Goal: Information Seeking & Learning: Learn about a topic

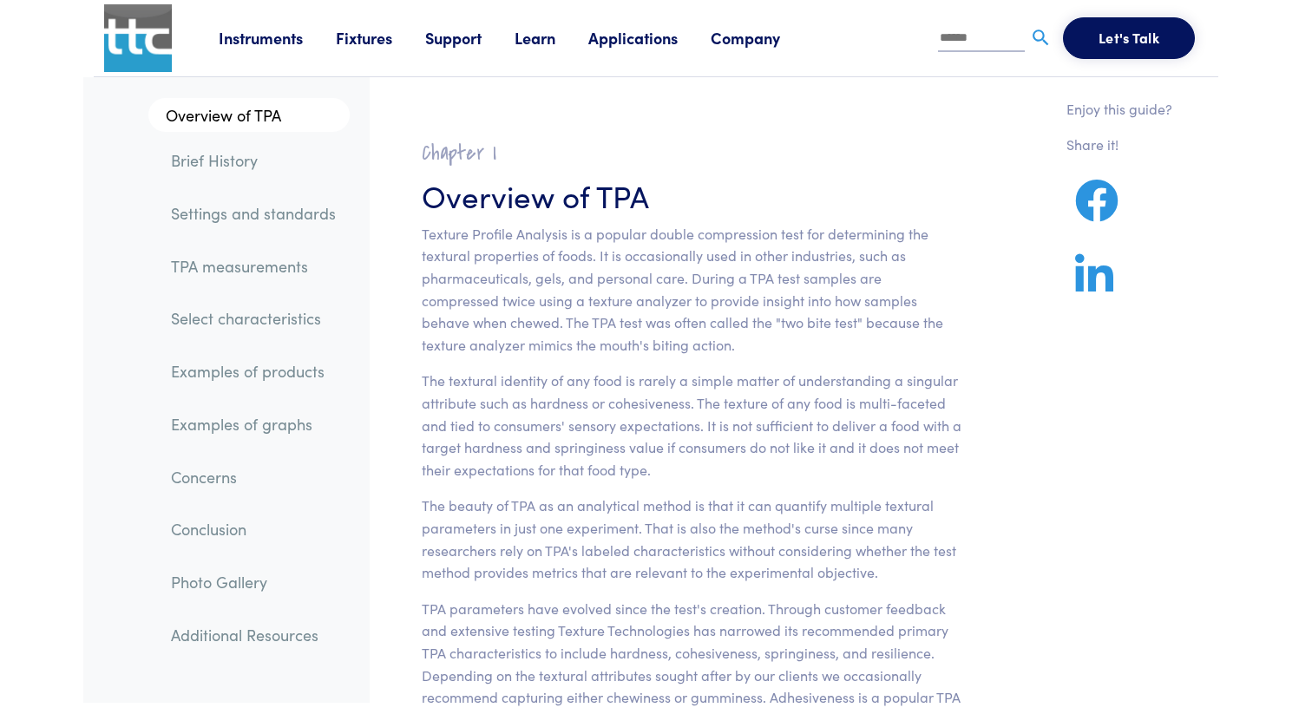
click at [863, 313] on p "Texture Profile Analysis is a popular double compression test for determining t…" at bounding box center [692, 290] width 540 height 134
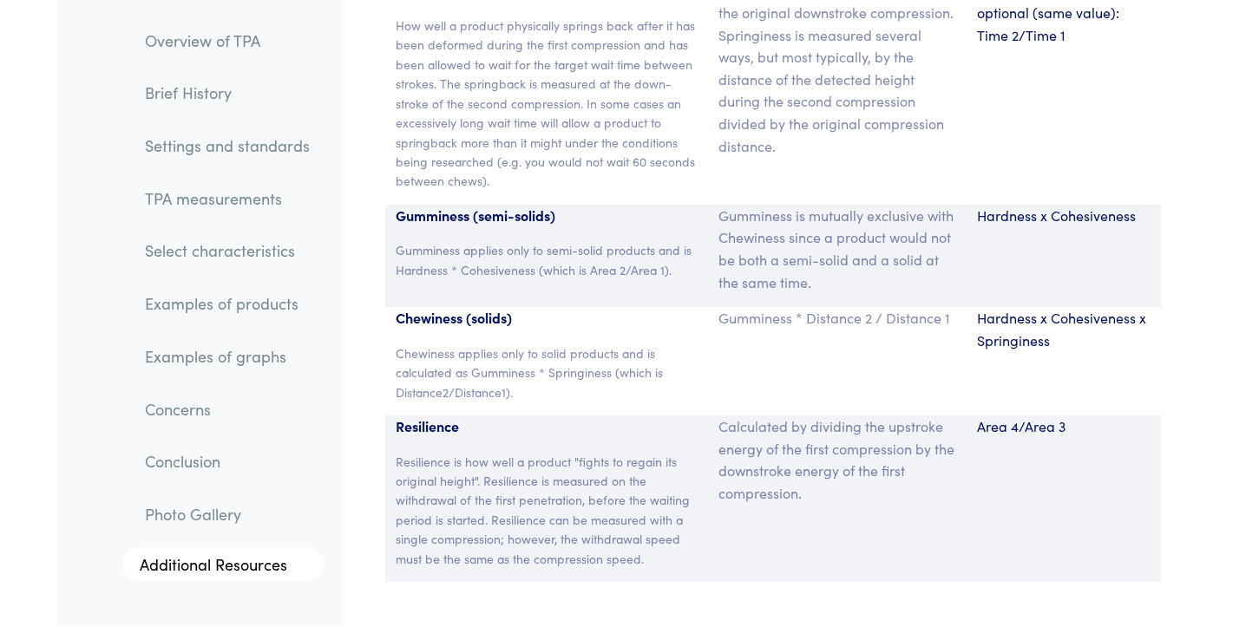
scroll to position [11911, 0]
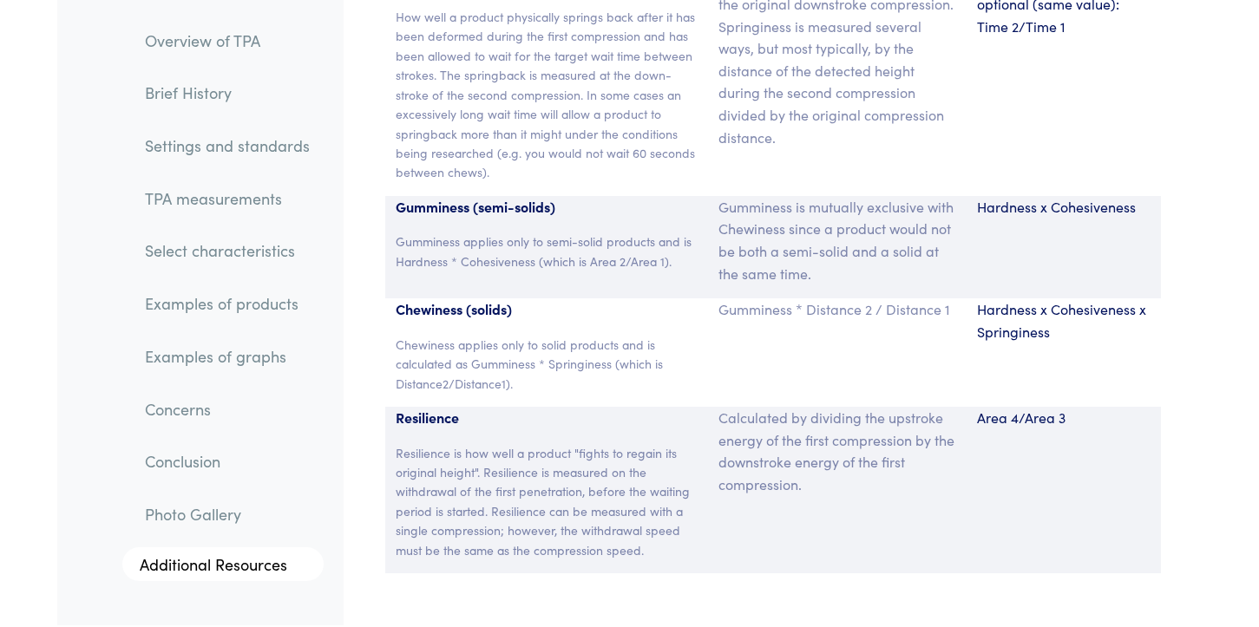
click at [730, 416] on p "Calculated by dividing the upstroke energy of the first compression by the down…" at bounding box center [837, 451] width 238 height 88
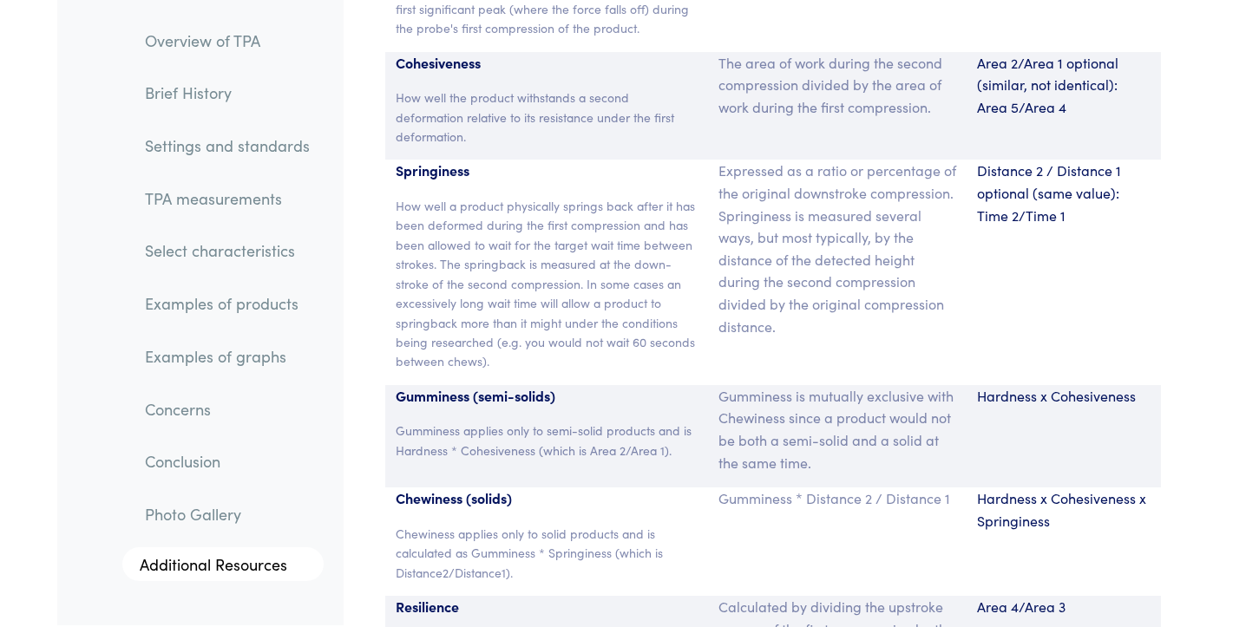
scroll to position [11710, 0]
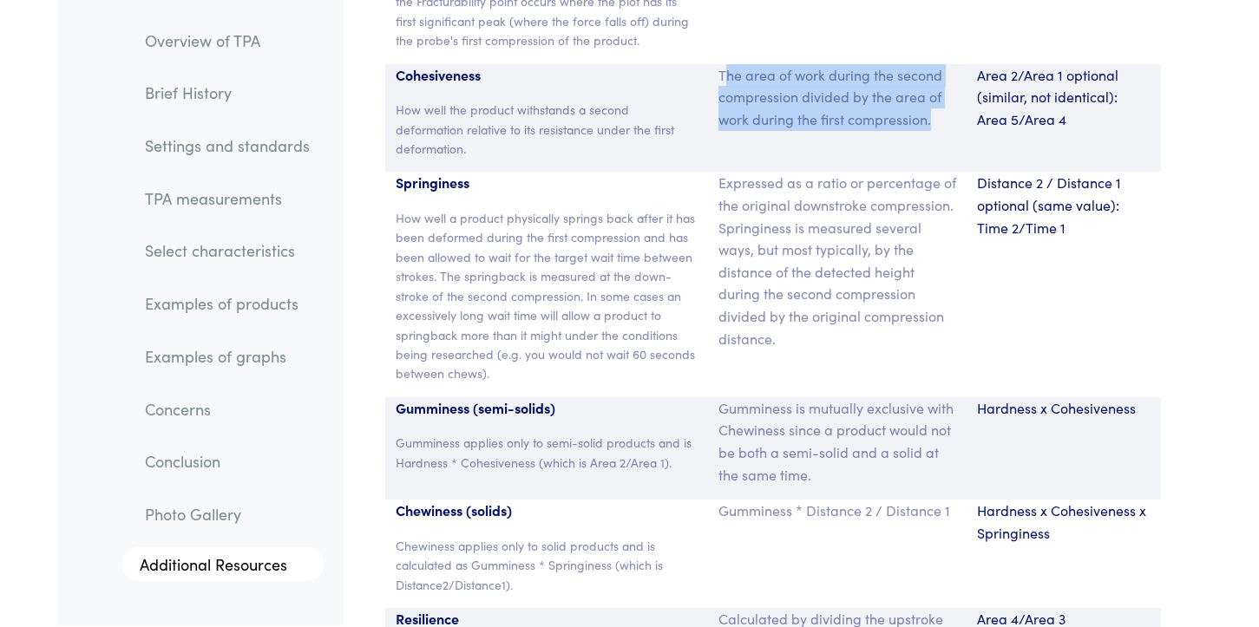
drag, startPoint x: 724, startPoint y: 53, endPoint x: 915, endPoint y: 108, distance: 198.8
click at [915, 108] on p "The area of work during the second compression divided by the area of work duri…" at bounding box center [837, 97] width 238 height 67
copy p "he area of work during the second compression divided by the area of work durin…"
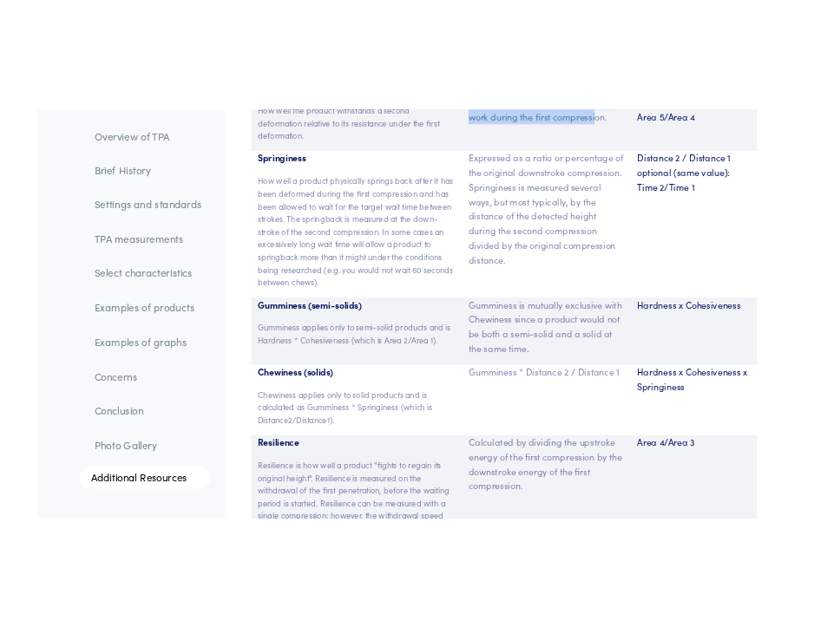
scroll to position [11820, 0]
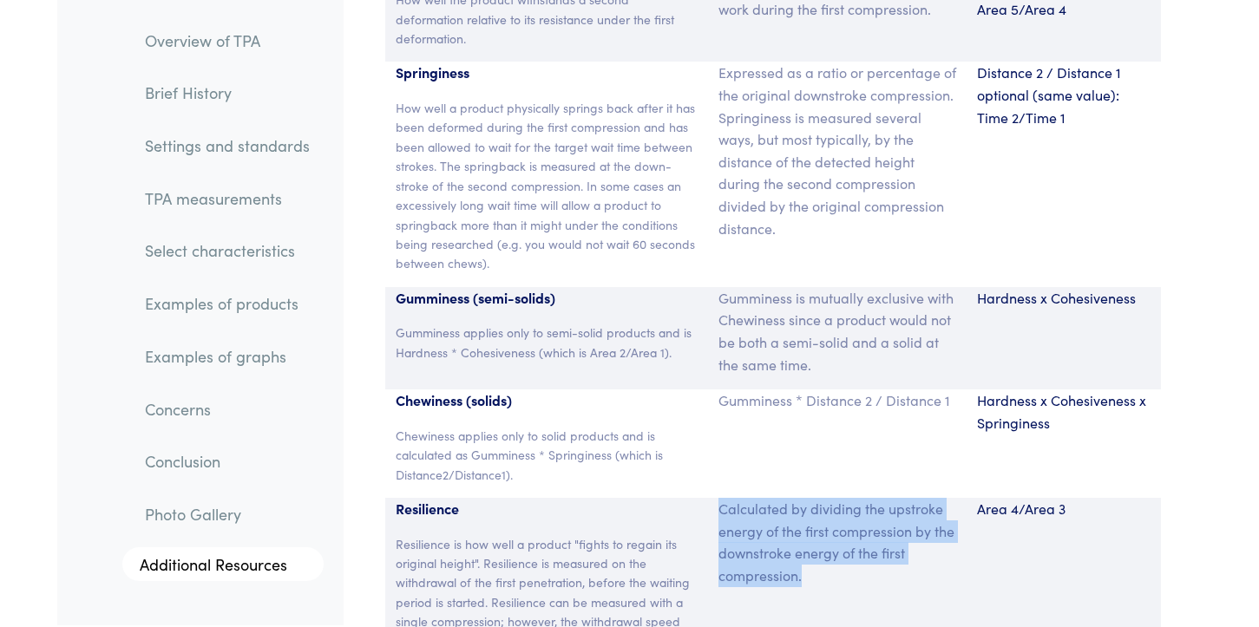
drag, startPoint x: 721, startPoint y: 489, endPoint x: 827, endPoint y: 566, distance: 130.5
click at [827, 566] on div "Calculated by dividing the upstroke energy of the first compression by the down…" at bounding box center [837, 581] width 259 height 167
copy p "Calculated by dividing the upstroke energy of the first compression by the down…"
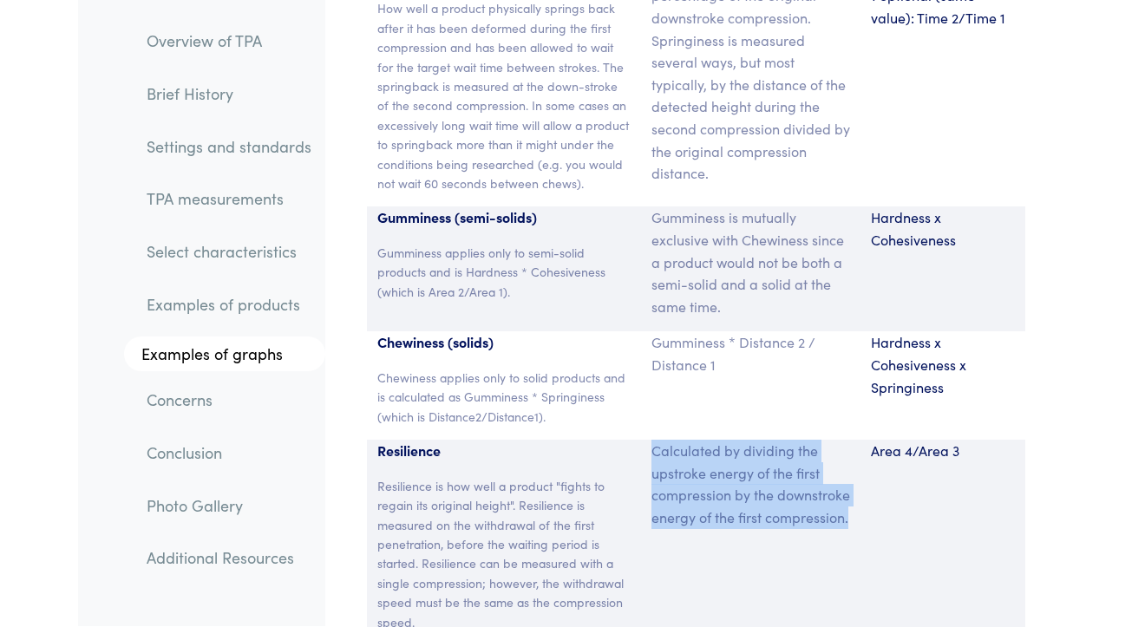
scroll to position [13515, 0]
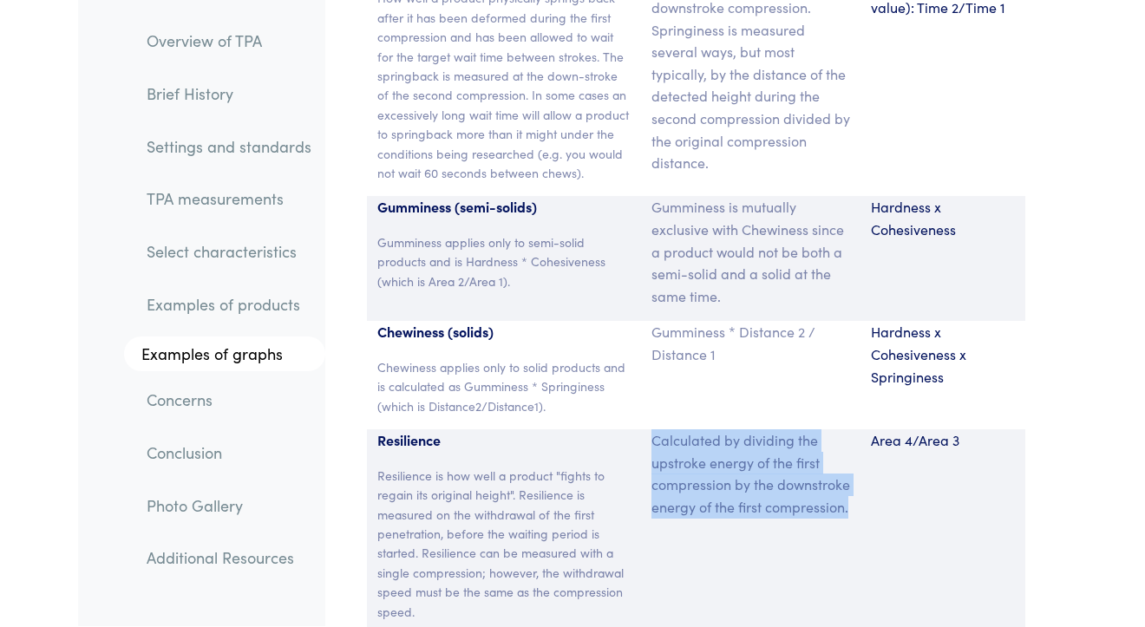
copy p "Calculated by dividing the upstroke energy of the first compression by the down…"
